Goal: Task Accomplishment & Management: Use online tool/utility

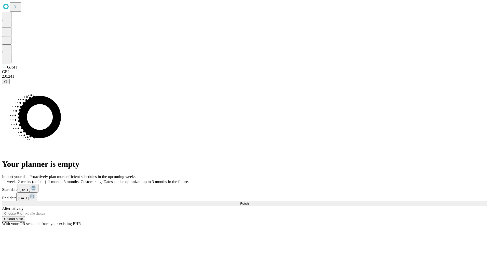
click at [248, 202] on span "Fetch" at bounding box center [244, 204] width 8 height 4
